Goal: Transaction & Acquisition: Purchase product/service

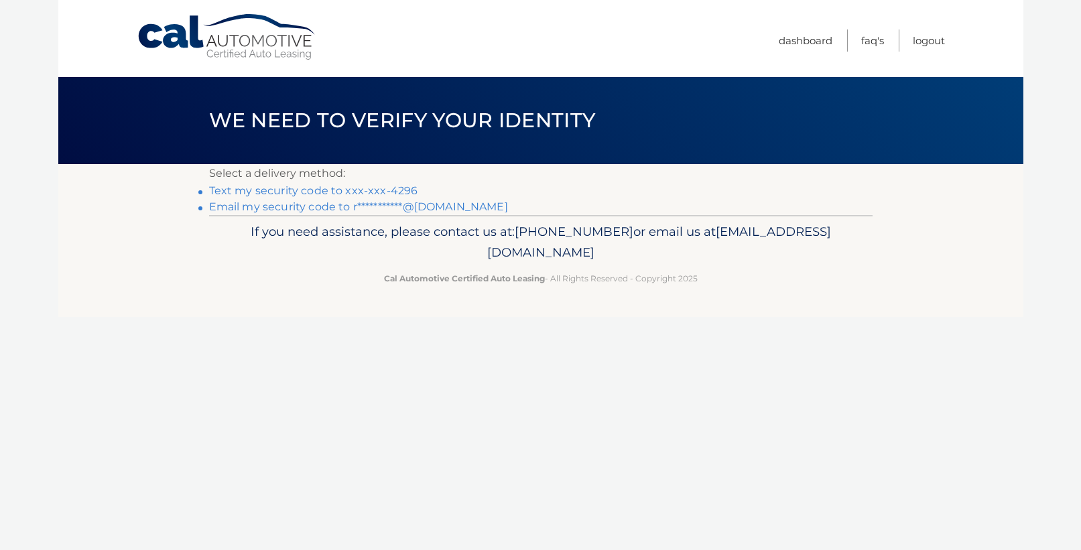
click at [388, 188] on link "Text my security code to xxx-xxx-4296" at bounding box center [313, 190] width 209 height 13
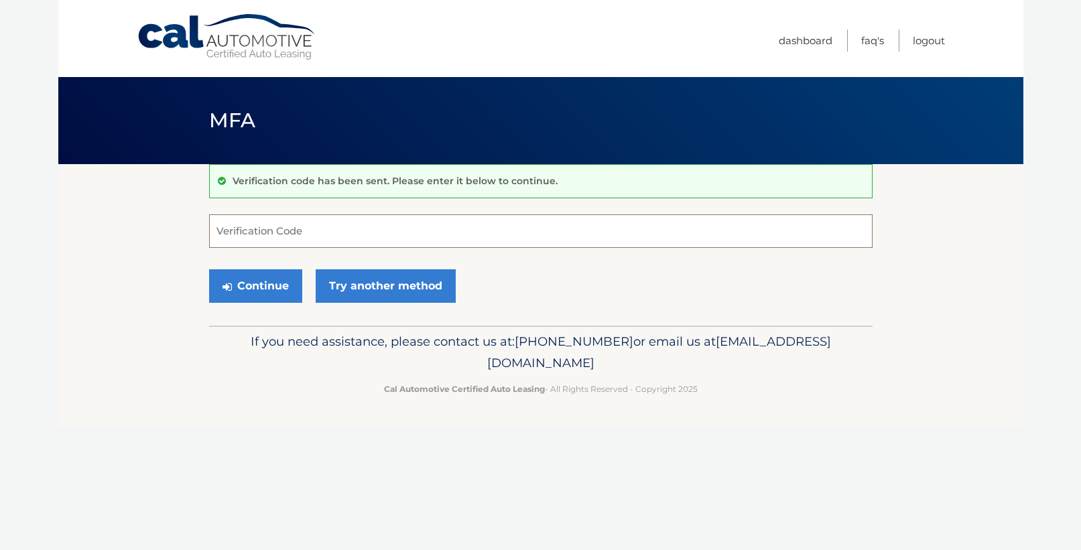
click at [452, 236] on input "Verification Code" at bounding box center [540, 231] width 663 height 34
type input "498923"
click at [268, 293] on button "Continue" at bounding box center [255, 286] width 93 height 34
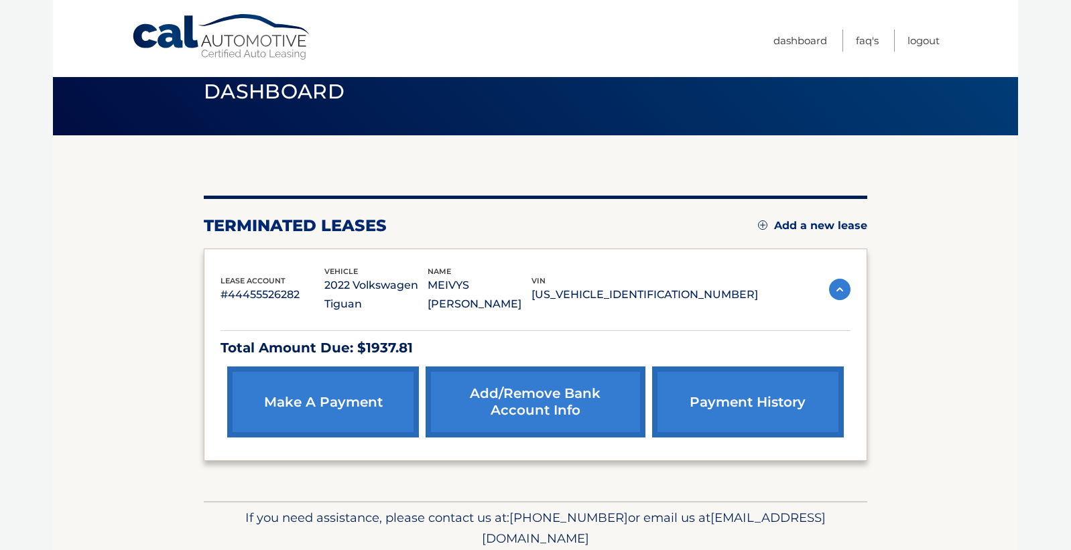
scroll to position [37, 0]
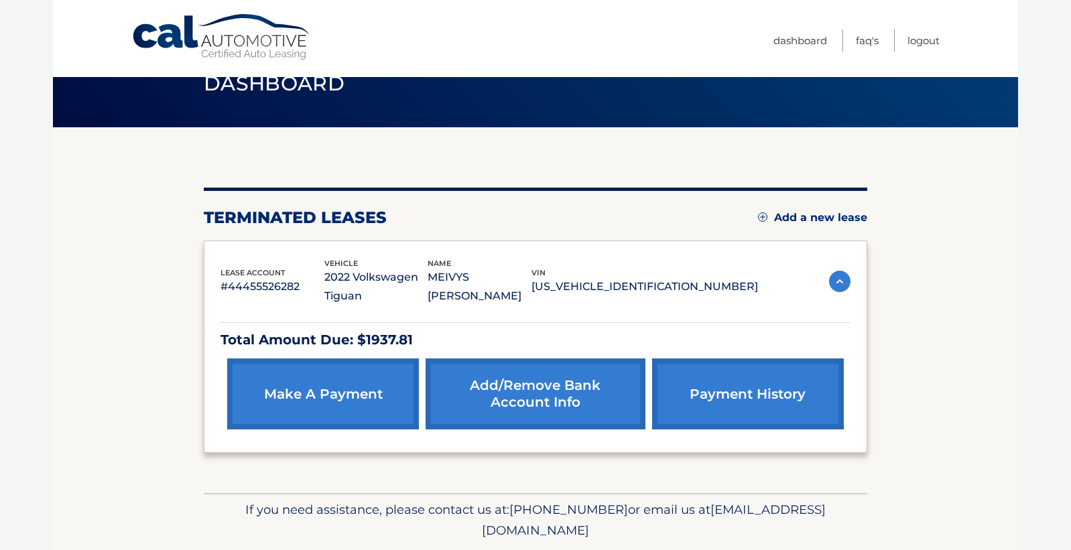
click at [799, 401] on link "payment history" at bounding box center [748, 393] width 192 height 71
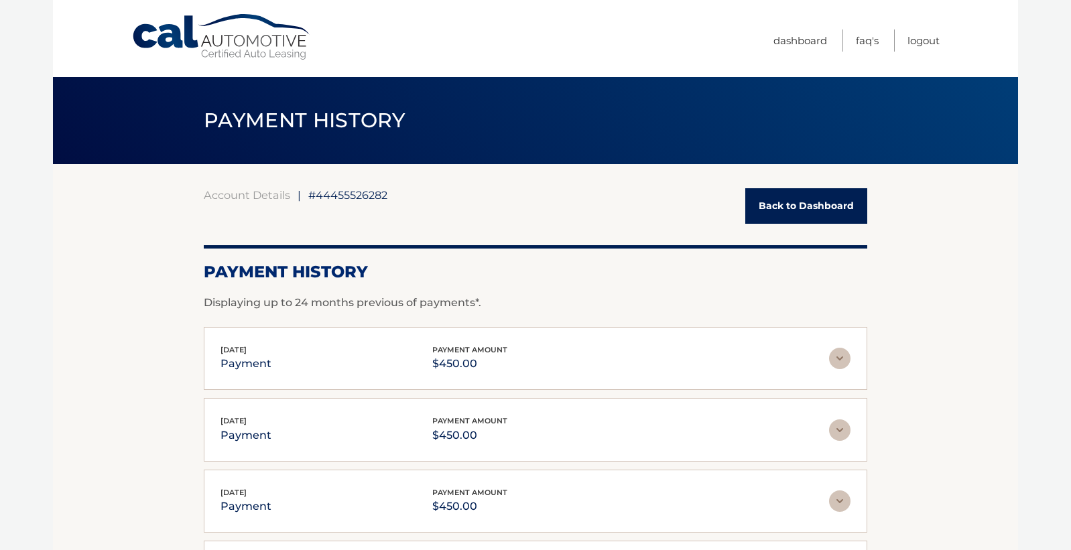
click at [825, 207] on link "Back to Dashboard" at bounding box center [806, 206] width 122 height 36
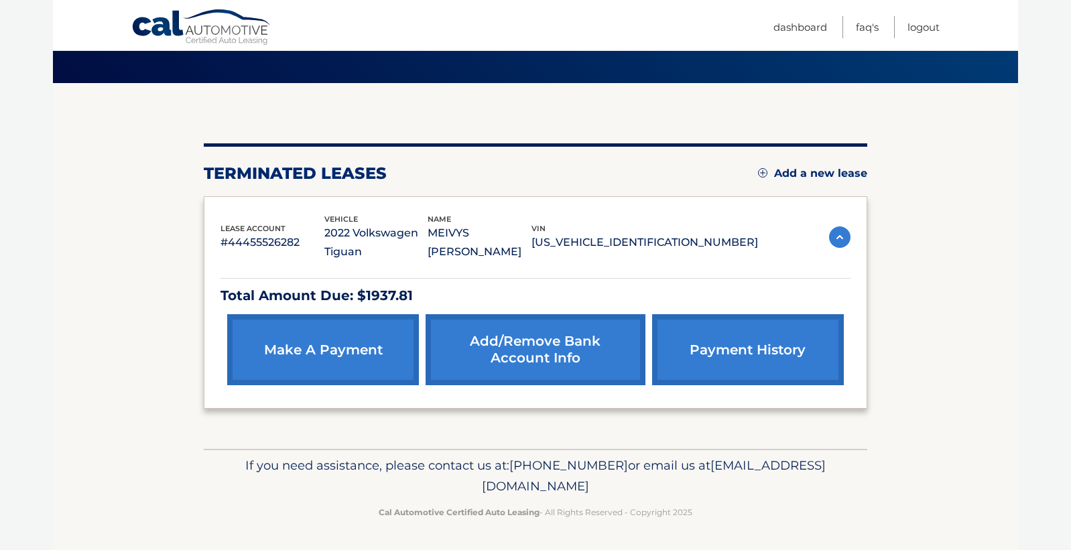
scroll to position [66, 0]
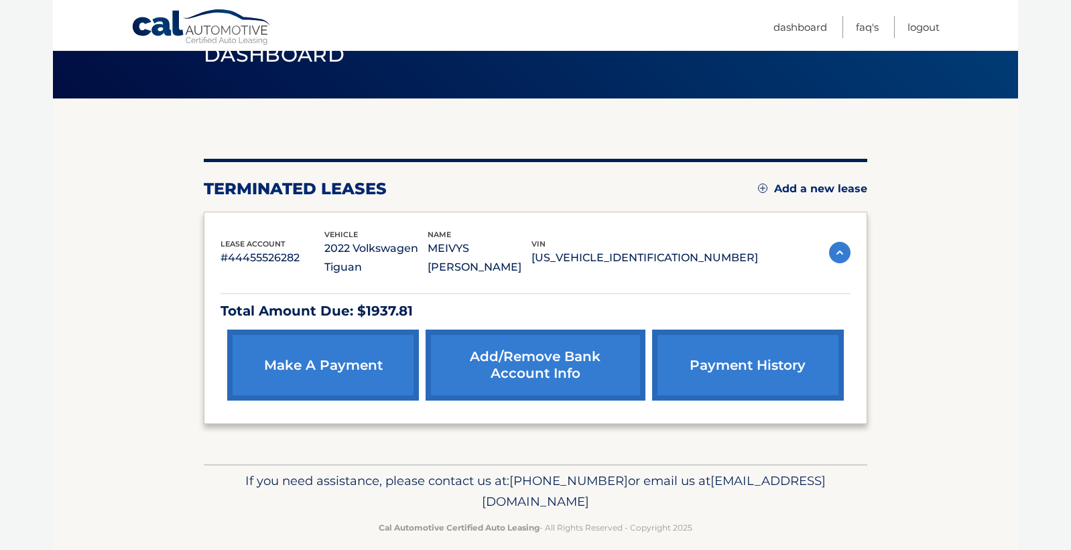
click at [838, 253] on img at bounding box center [839, 252] width 21 height 21
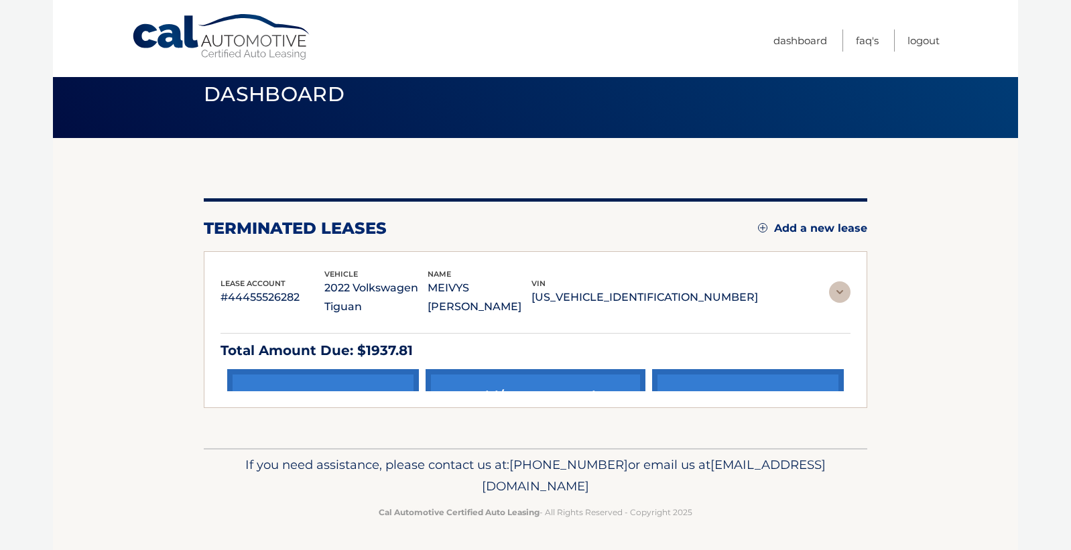
scroll to position [0, 0]
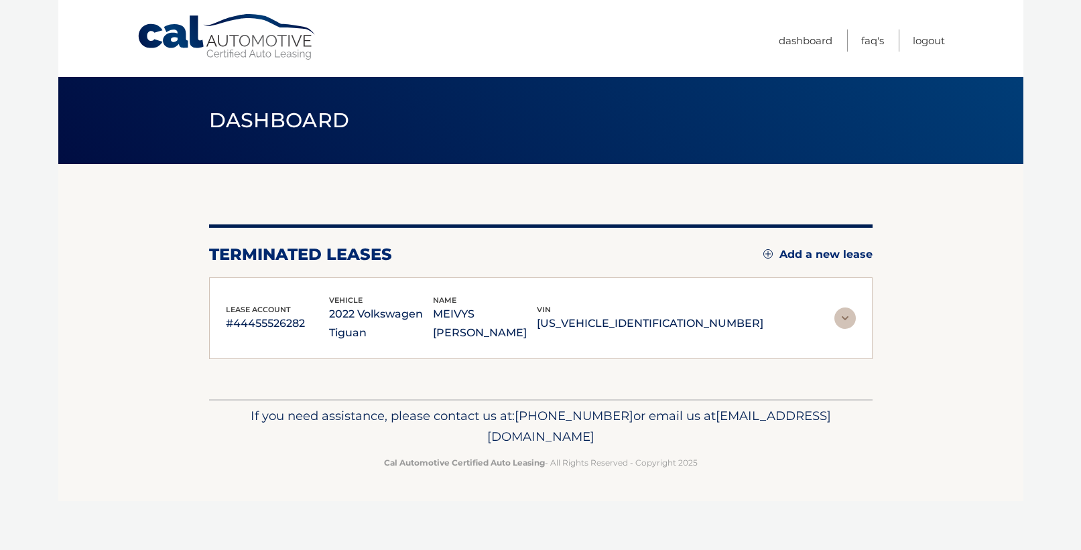
click at [838, 315] on img at bounding box center [844, 318] width 21 height 21
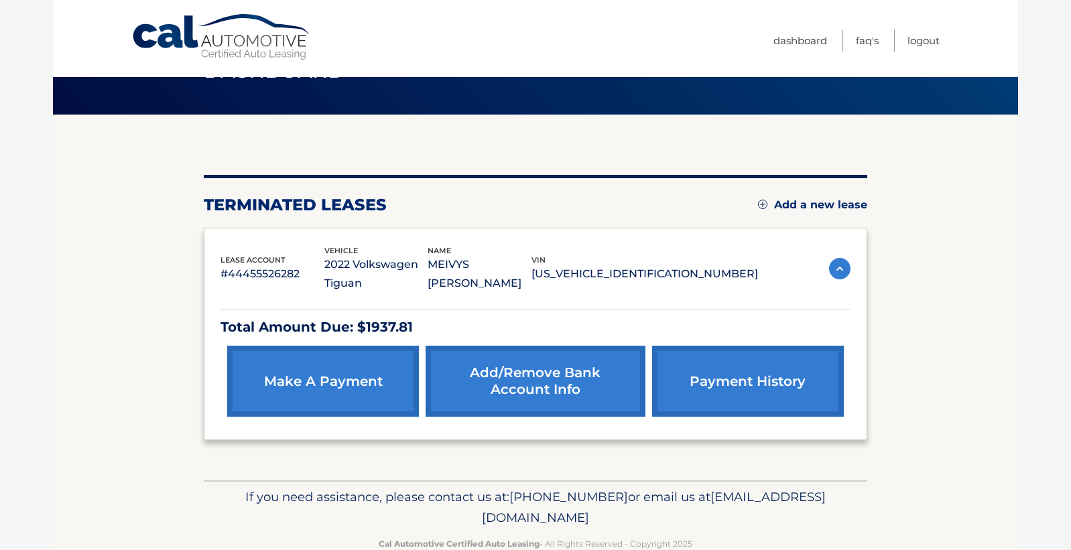
scroll to position [81, 0]
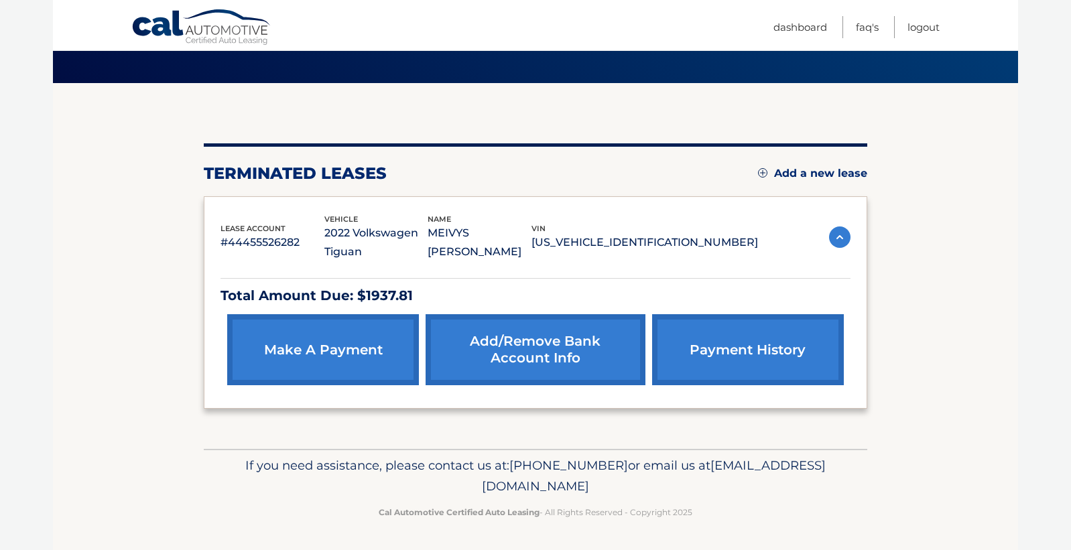
click at [385, 361] on link "make a payment" at bounding box center [323, 349] width 192 height 71
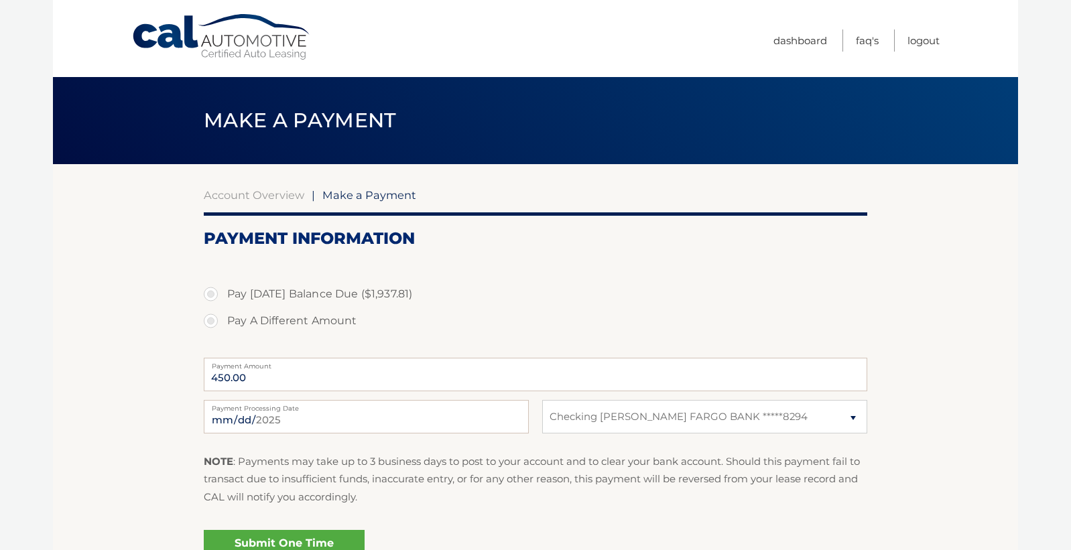
select select "MzFiMmIyM2EtYzYxZC00MTFlLWIwMzAtZmFmN2YyYmM1MzM5"
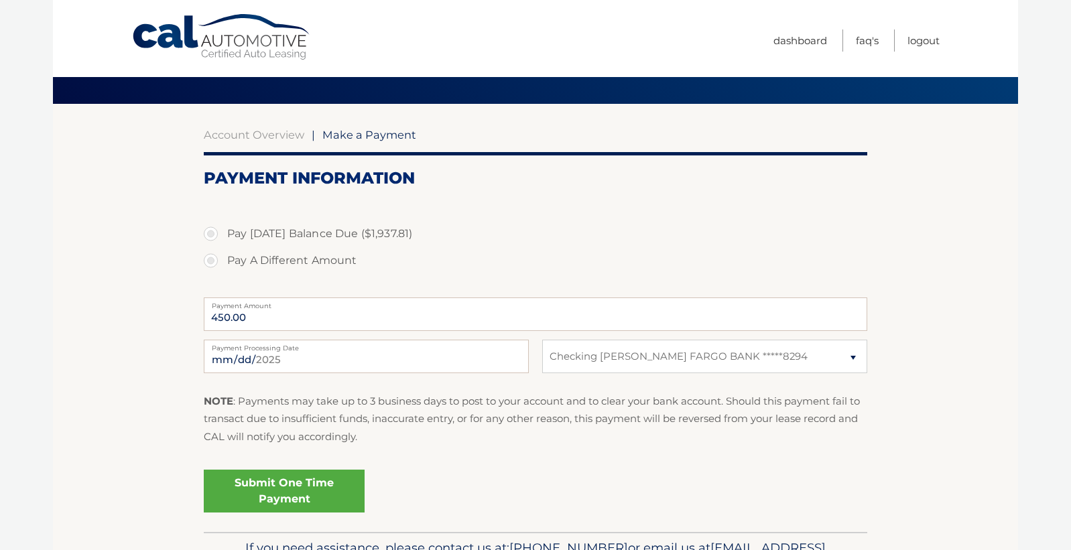
scroll to position [67, 0]
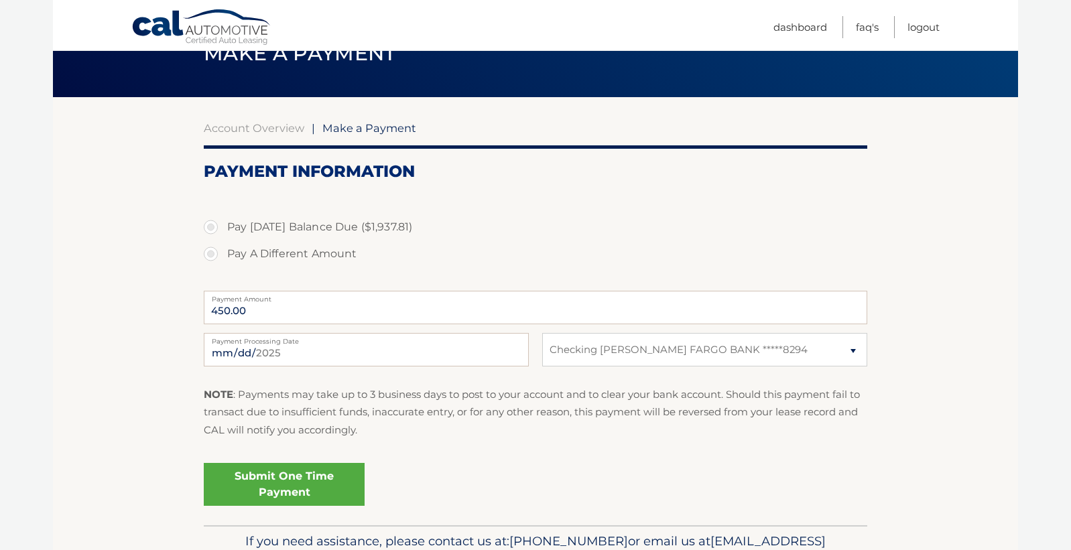
click at [210, 257] on label "Pay A Different Amount" at bounding box center [535, 254] width 663 height 27
click at [210, 257] on input "Pay A Different Amount" at bounding box center [215, 251] width 13 height 21
radio input "true"
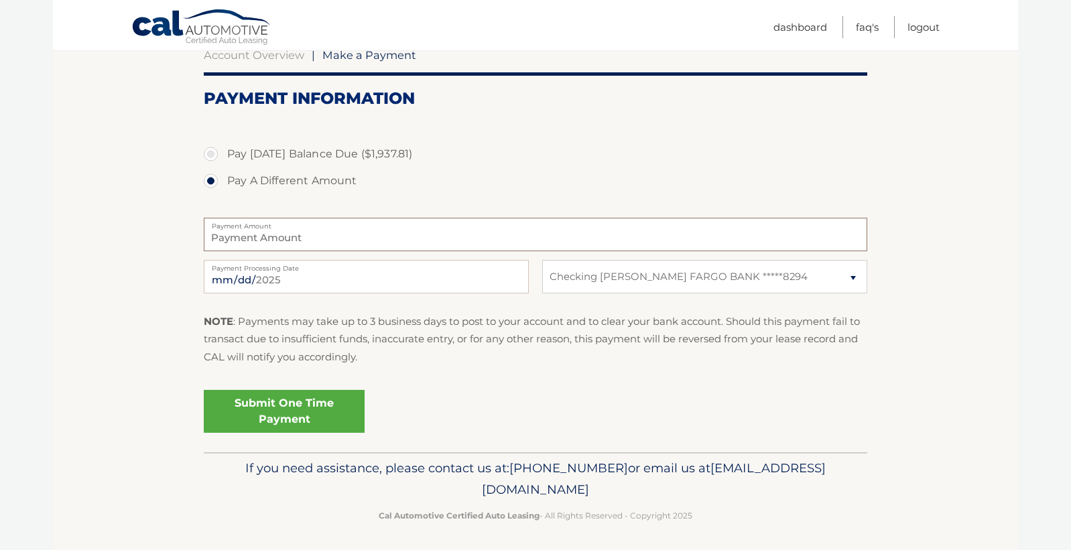
scroll to position [78, 0]
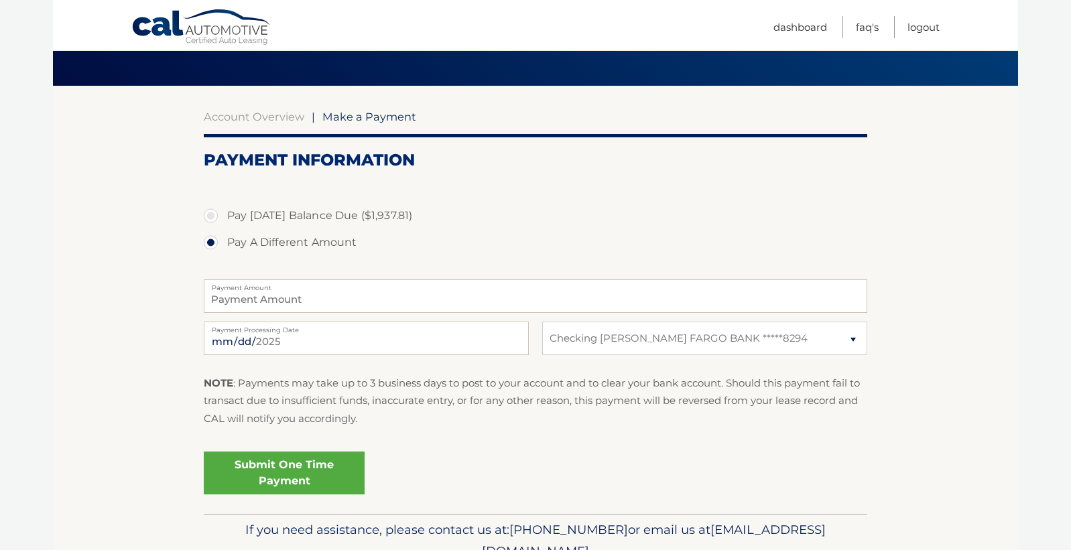
click at [211, 215] on label "Pay Today's Balance Due ($1,937.81)" at bounding box center [535, 215] width 663 height 27
click at [211, 215] on input "Pay Today's Balance Due ($1,937.81)" at bounding box center [215, 212] width 13 height 21
radio input "true"
type input "1937.81"
click at [807, 26] on link "Dashboard" at bounding box center [800, 27] width 54 height 22
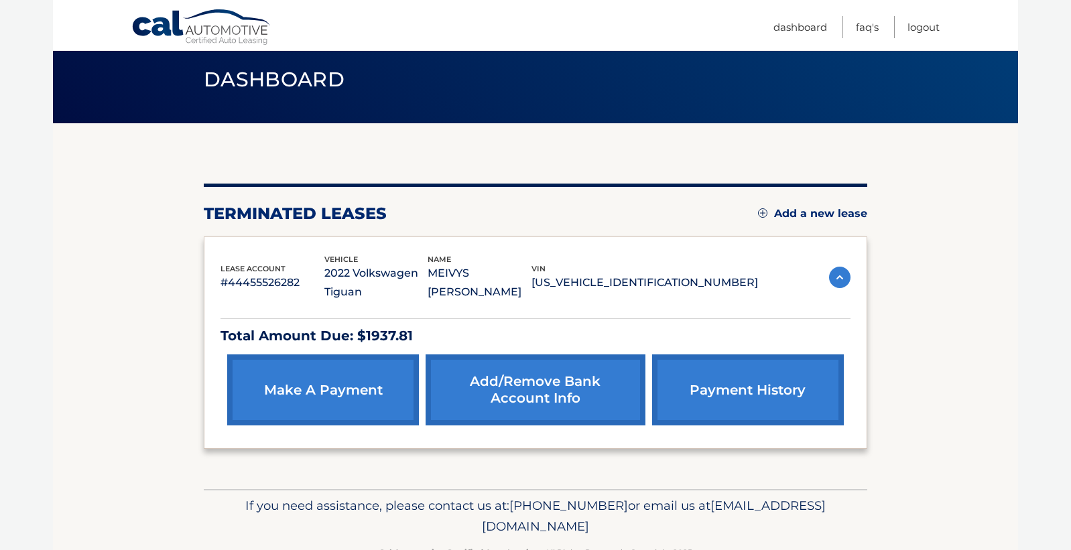
scroll to position [26, 0]
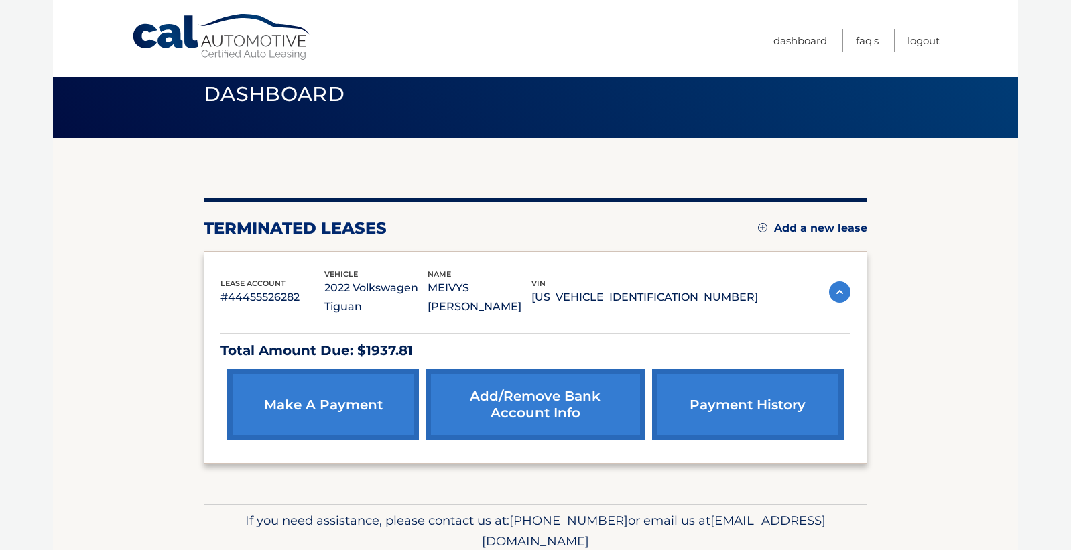
click at [758, 408] on link "payment history" at bounding box center [748, 404] width 192 height 71
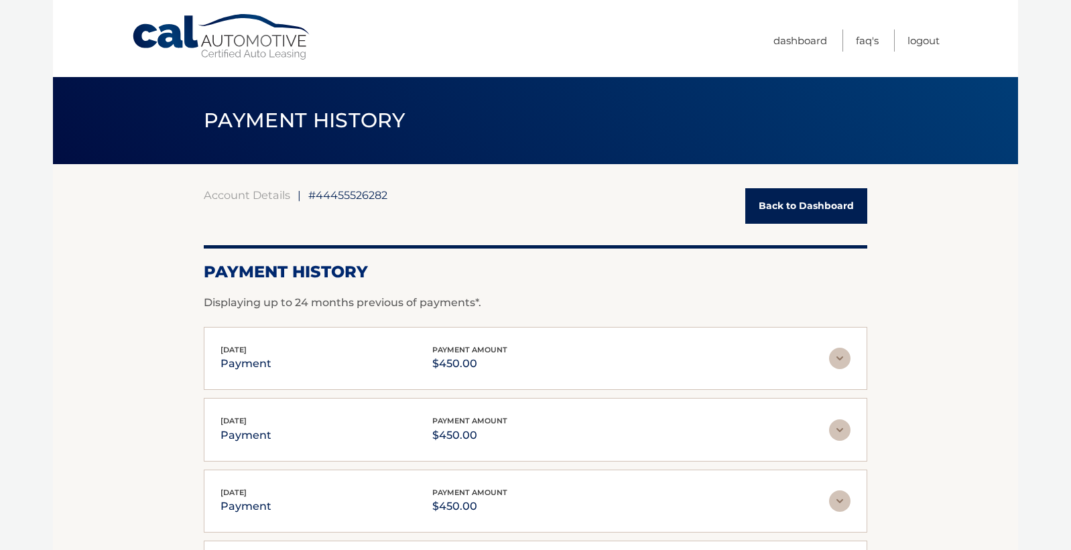
click at [846, 289] on div "Payment History Displaying up to 24 months previous of payments*." at bounding box center [535, 278] width 663 height 66
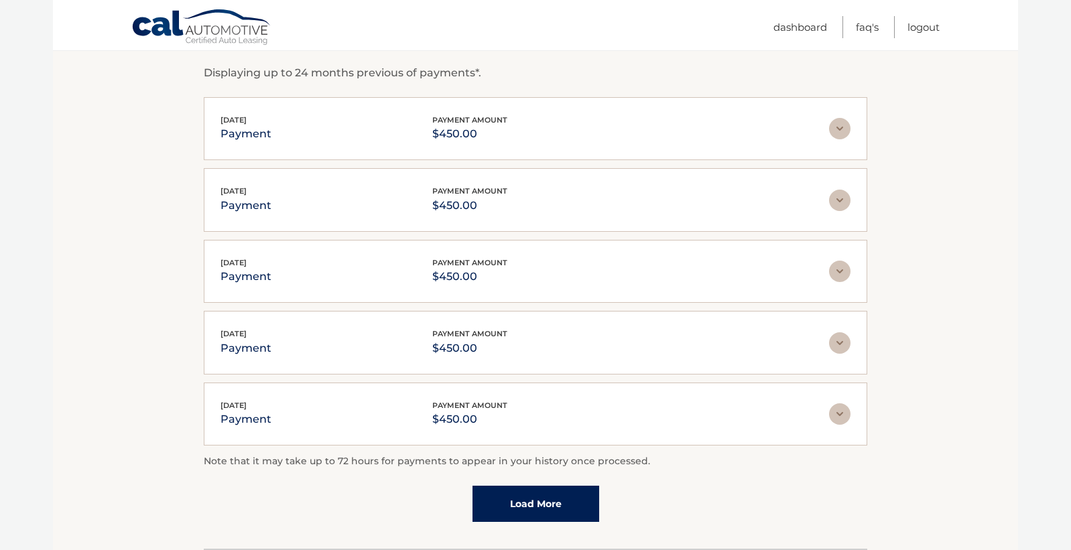
scroll to position [231, 0]
click at [545, 502] on link "Load More" at bounding box center [535, 502] width 127 height 36
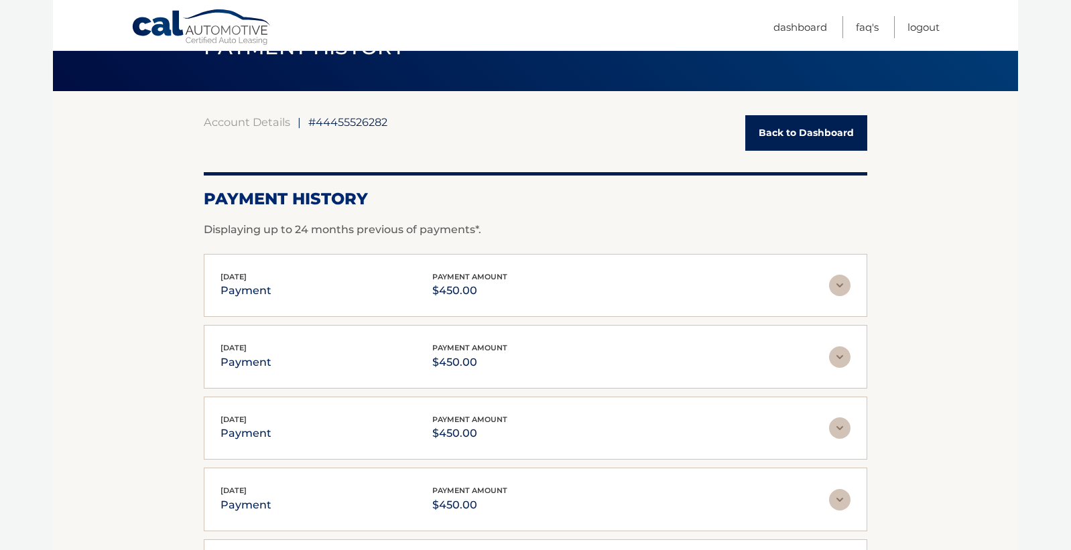
scroll to position [62, 0]
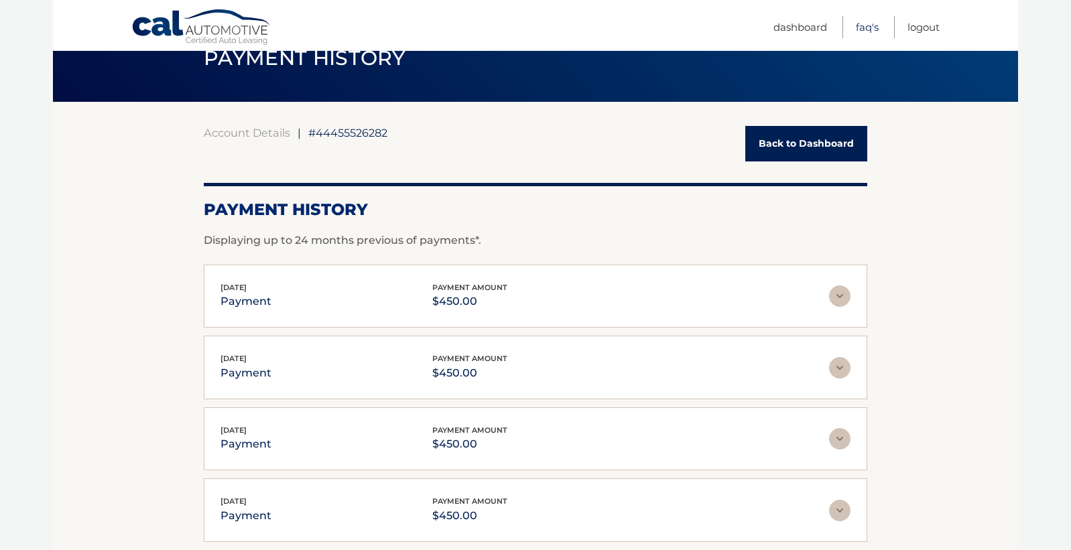
click at [869, 25] on link "FAQ's" at bounding box center [867, 27] width 23 height 22
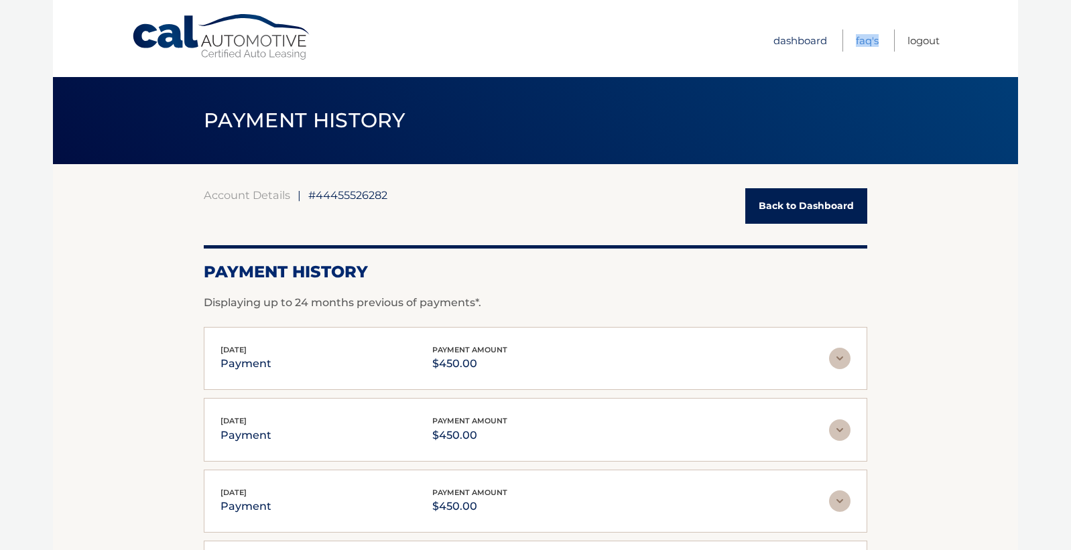
click at [792, 42] on link "Dashboard" at bounding box center [800, 40] width 54 height 22
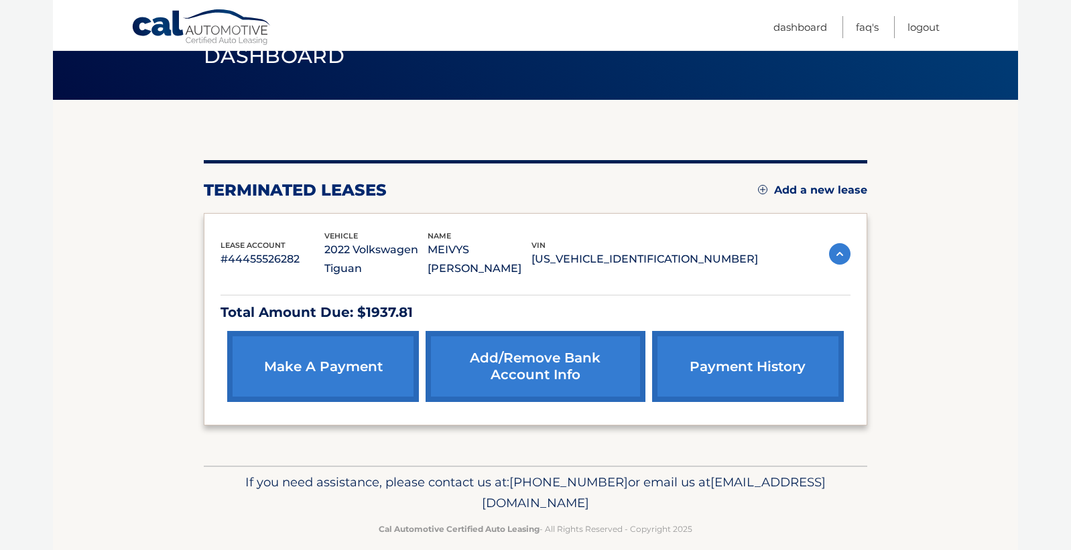
scroll to position [81, 0]
